Goal: Information Seeking & Learning: Learn about a topic

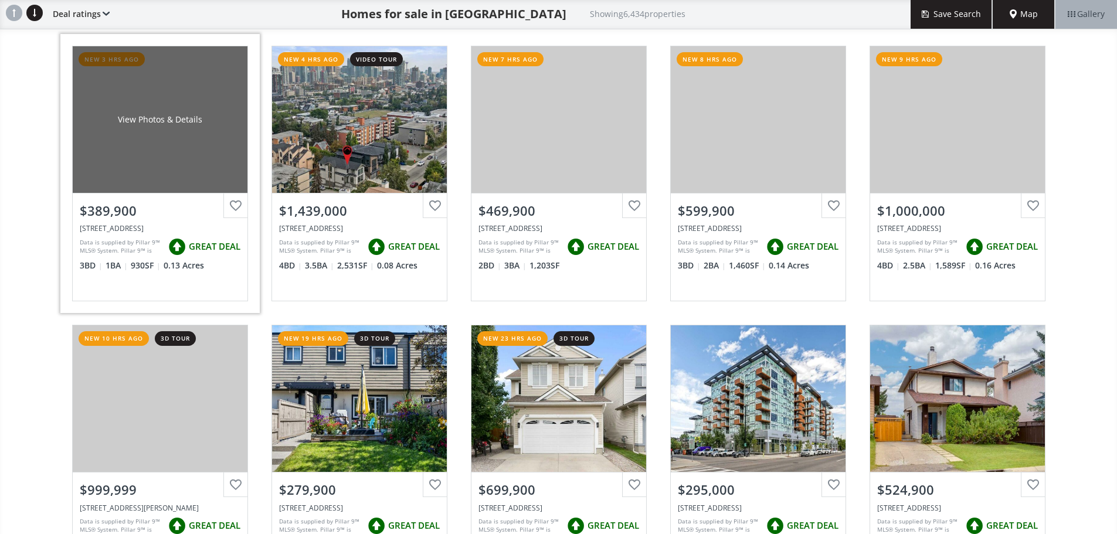
scroll to position [157, 0]
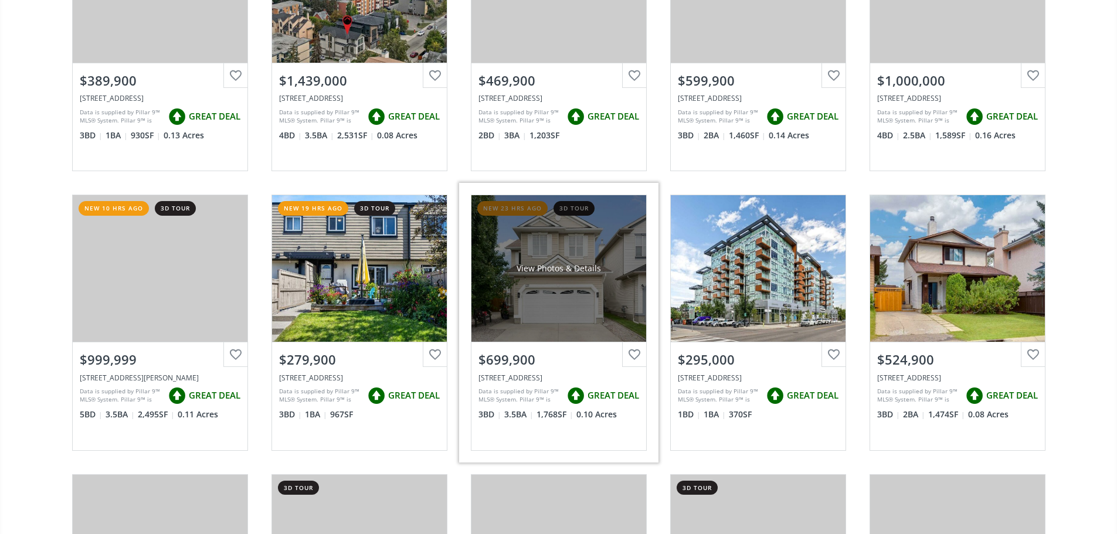
scroll to position [235, 0]
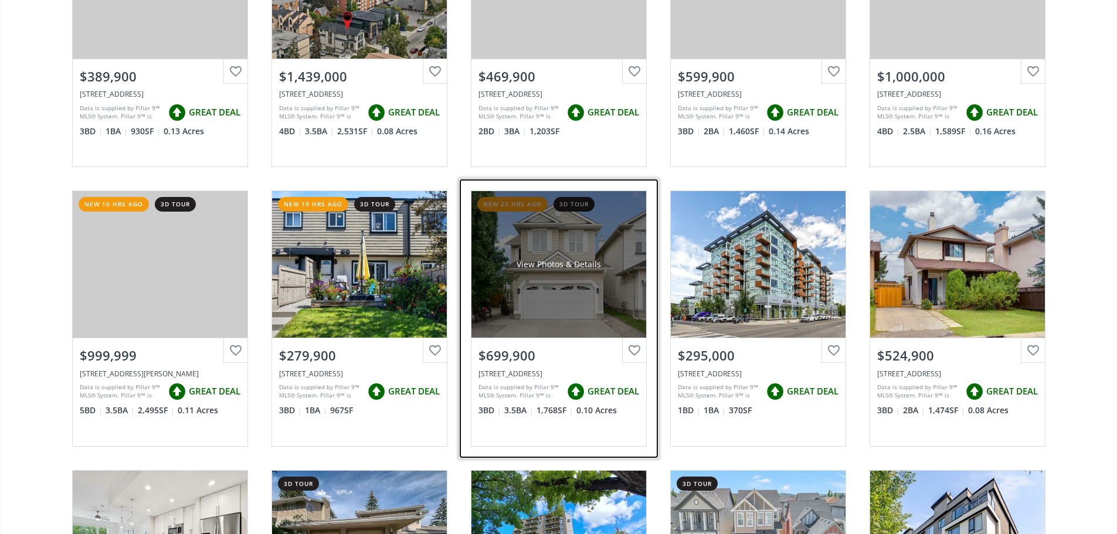
click at [544, 240] on div "View Photos & Details" at bounding box center [559, 264] width 175 height 147
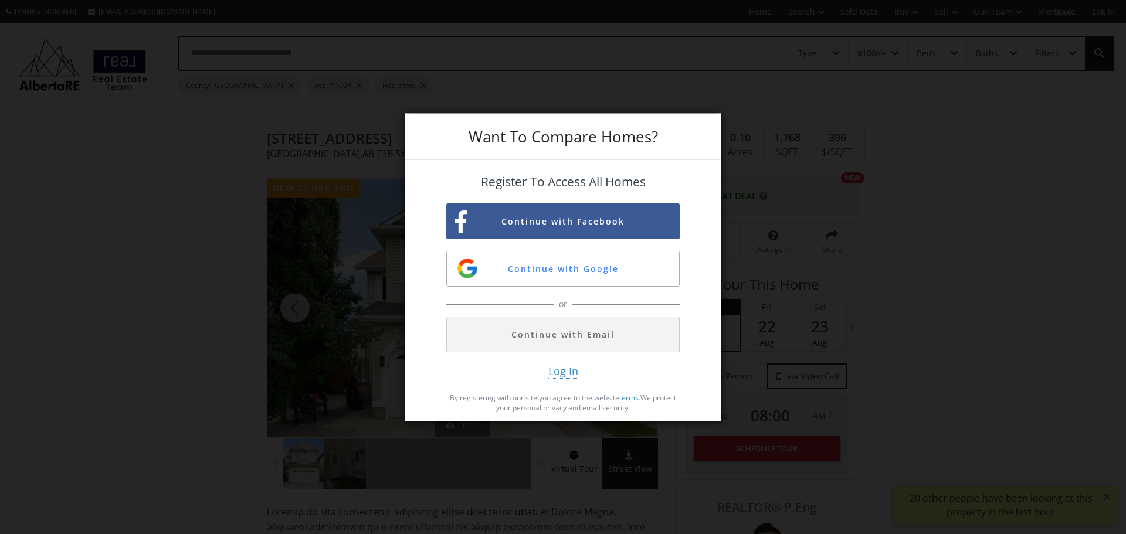
drag, startPoint x: 943, startPoint y: 176, endPoint x: 922, endPoint y: 172, distance: 21.5
click at [946, 174] on div "Want To Compare Homes? Register To Access All Homes Continue with Facebook Cont…" at bounding box center [563, 267] width 1126 height 534
drag, startPoint x: 956, startPoint y: 251, endPoint x: 827, endPoint y: 240, distance: 128.9
click at [952, 251] on div "Want To Compare Homes? Register To Access All Homes Continue with Facebook Cont…" at bounding box center [563, 267] width 1126 height 534
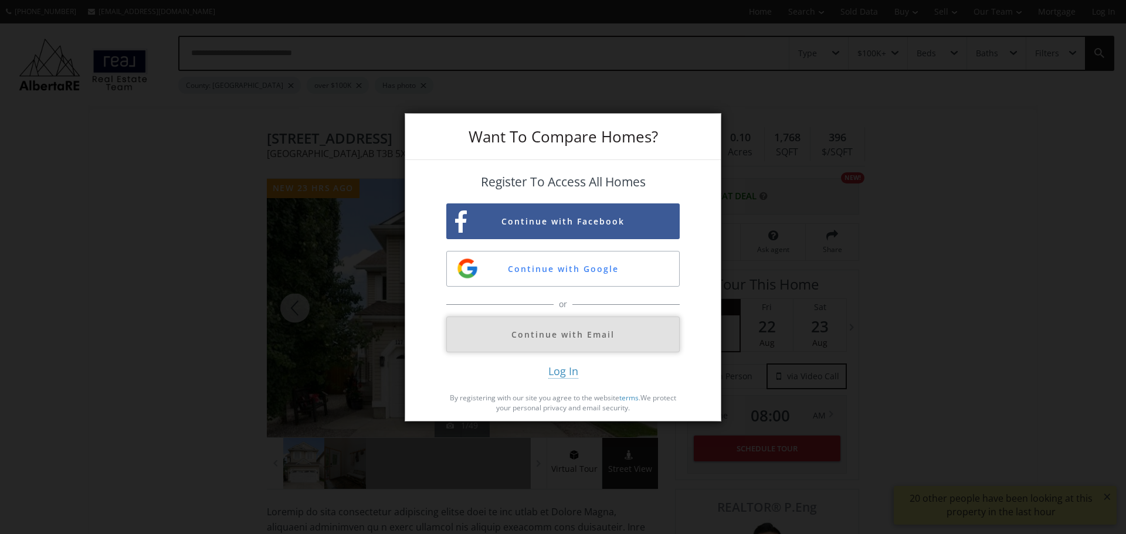
click at [572, 337] on button "Continue with Email" at bounding box center [562, 335] width 233 height 36
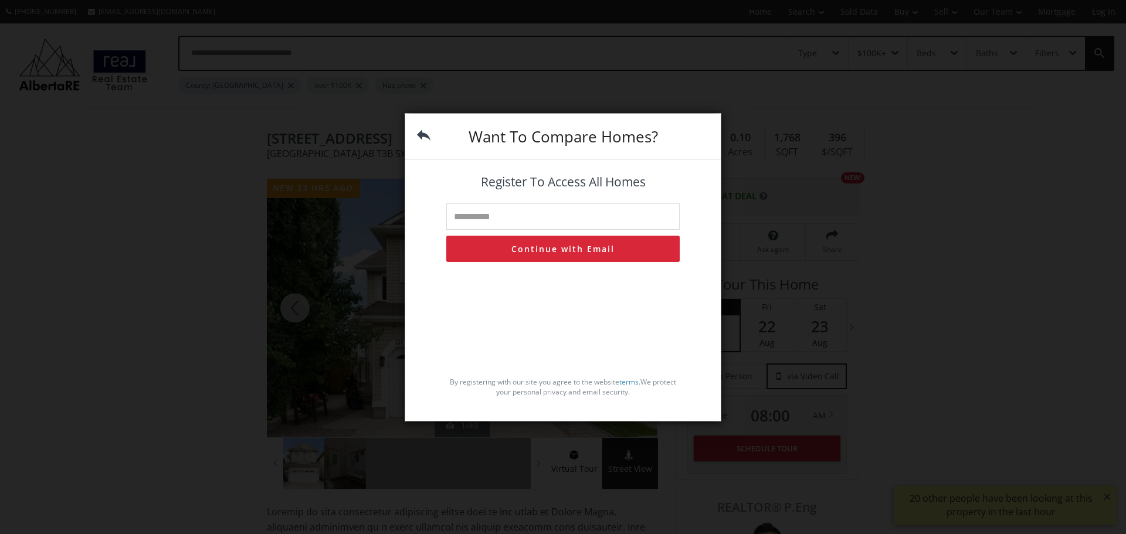
click at [425, 131] on img at bounding box center [423, 134] width 13 height 13
